Goal: Task Accomplishment & Management: Manage account settings

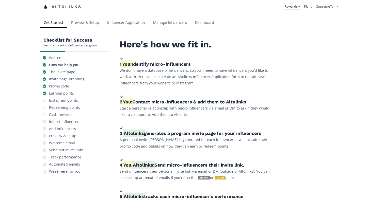
click at [171, 20] on link "Manage Influencers" at bounding box center [170, 23] width 42 height 10
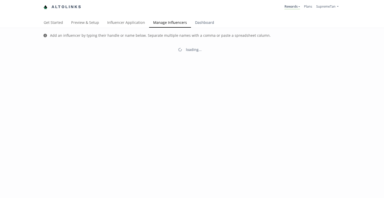
click at [206, 24] on link "Dashboard" at bounding box center [204, 23] width 27 height 10
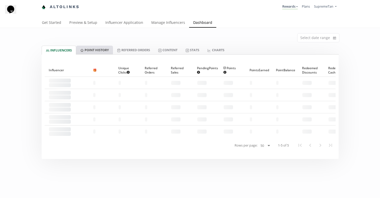
click at [100, 52] on link "Point HISTORY" at bounding box center [94, 50] width 37 height 9
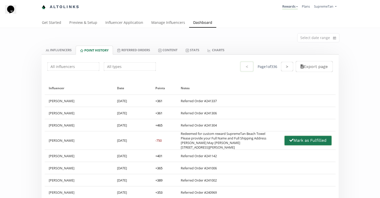
click at [306, 145] on button "Mark as Fulfilled" at bounding box center [308, 140] width 48 height 11
click at [113, 63] on input "text" at bounding box center [130, 67] width 54 height 10
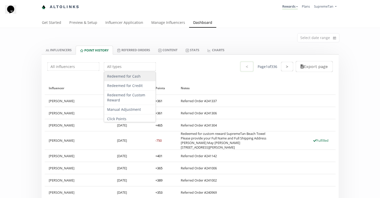
click at [131, 76] on div "Redeemed for Cash" at bounding box center [129, 76] width 51 height 9
type input "Redeemed for Cash"
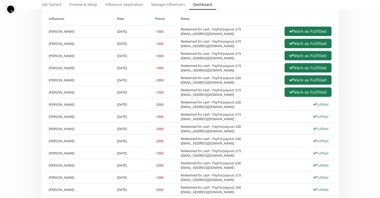
scroll to position [68, 0]
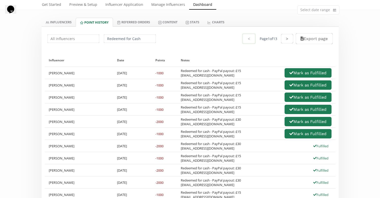
scroll to position [29, 0]
